Goal: Navigation & Orientation: Find specific page/section

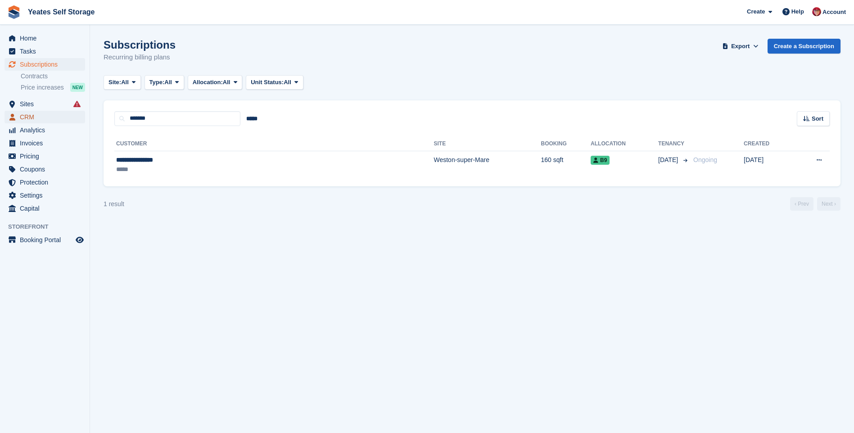
click at [21, 120] on span "CRM" at bounding box center [47, 117] width 54 height 13
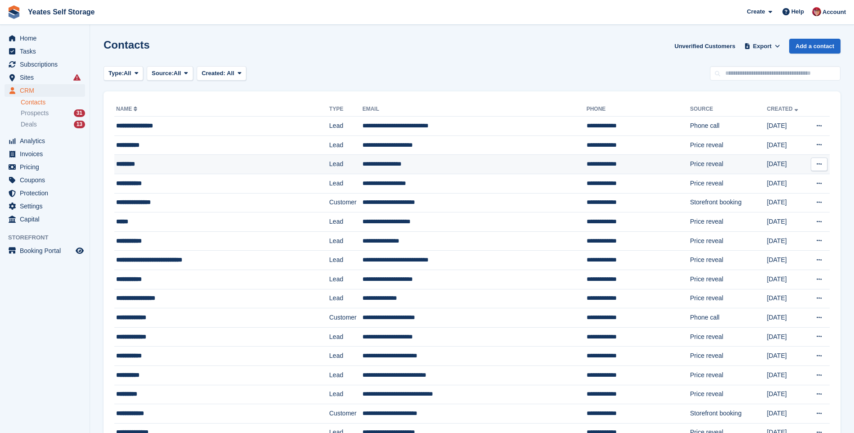
click at [125, 171] on td "********" at bounding box center [221, 164] width 215 height 19
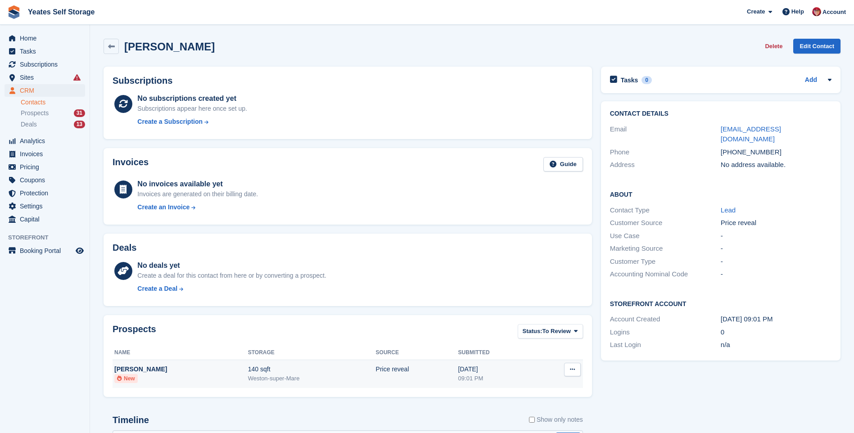
scroll to position [140, 0]
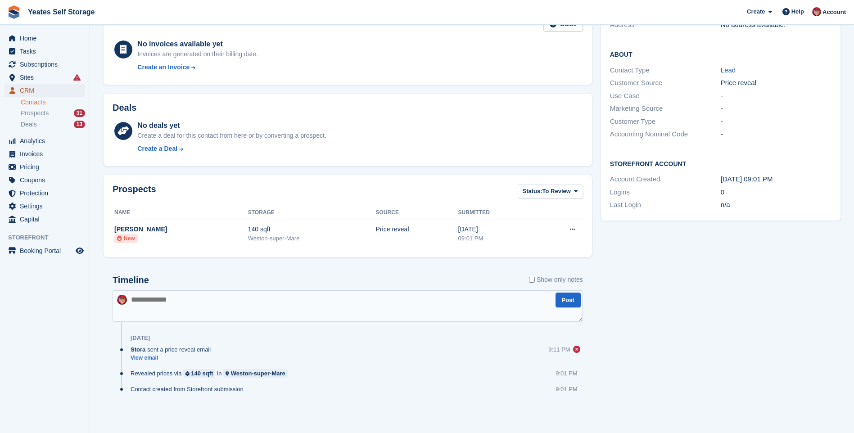
click at [16, 91] on span "menu" at bounding box center [12, 90] width 11 height 11
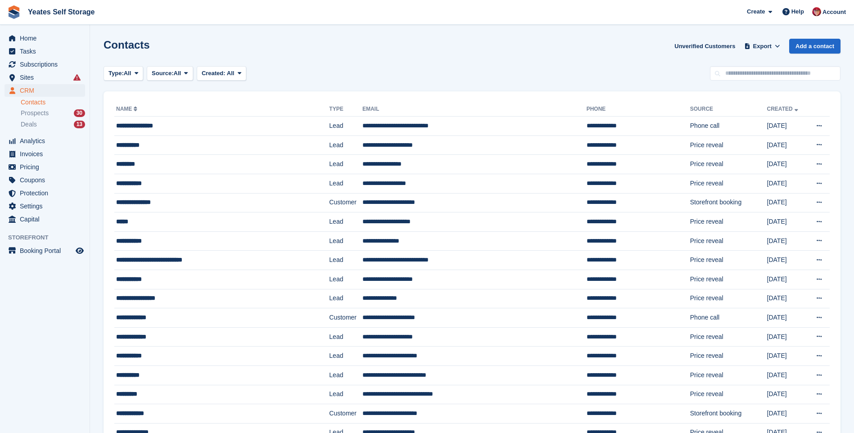
click at [36, 102] on link "Contacts" at bounding box center [53, 102] width 64 height 9
click at [41, 112] on span "Prospects" at bounding box center [35, 113] width 28 height 9
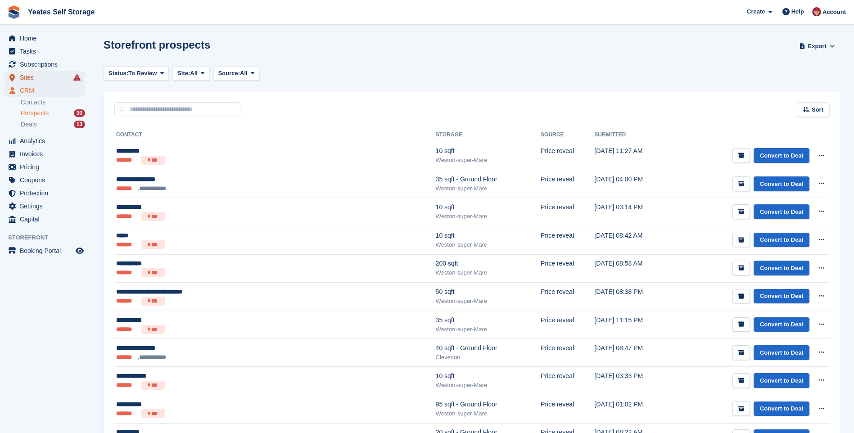
click at [26, 78] on span "Sites" at bounding box center [47, 77] width 54 height 13
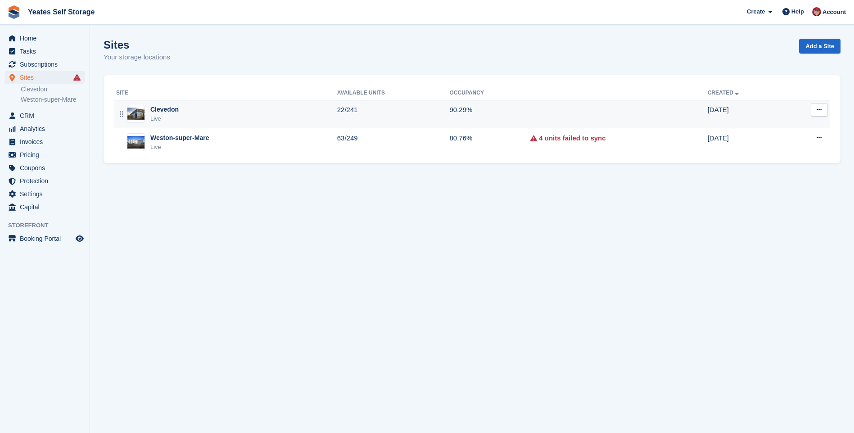
click at [169, 109] on div "Clevedon" at bounding box center [164, 109] width 28 height 9
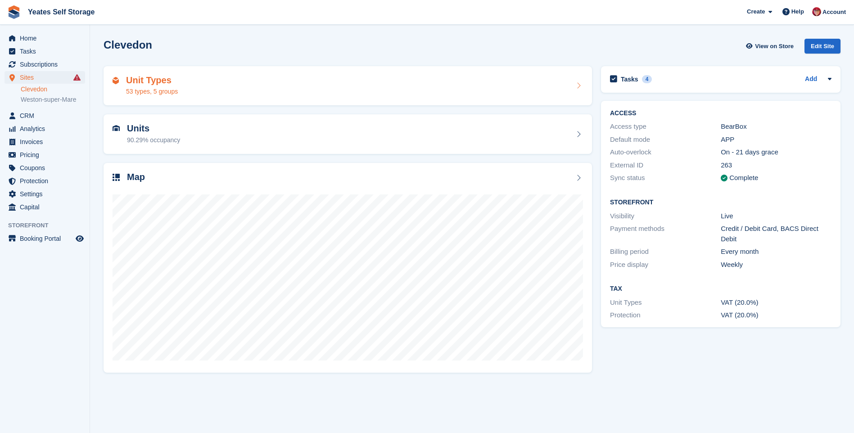
click at [153, 82] on h2 "Unit Types" at bounding box center [152, 80] width 52 height 10
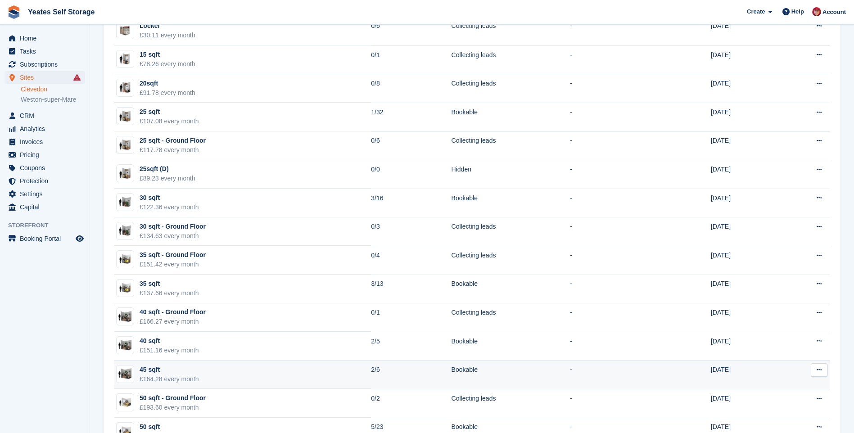
scroll to position [225, 0]
